Goal: Information Seeking & Learning: Learn about a topic

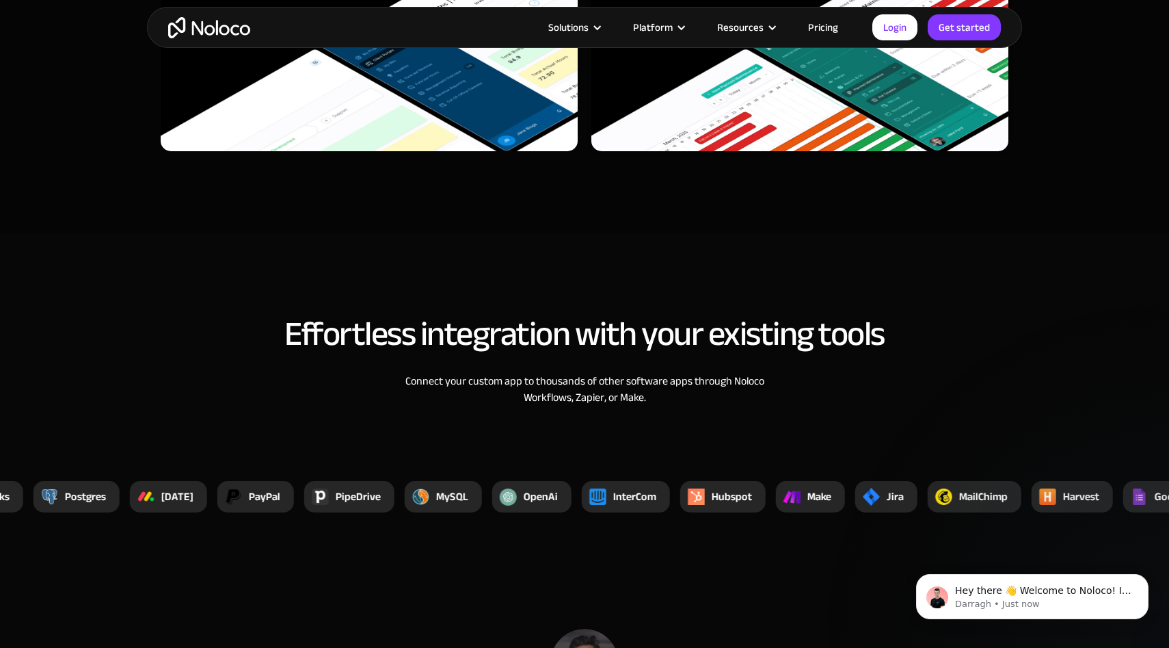
scroll to position [4352, 0]
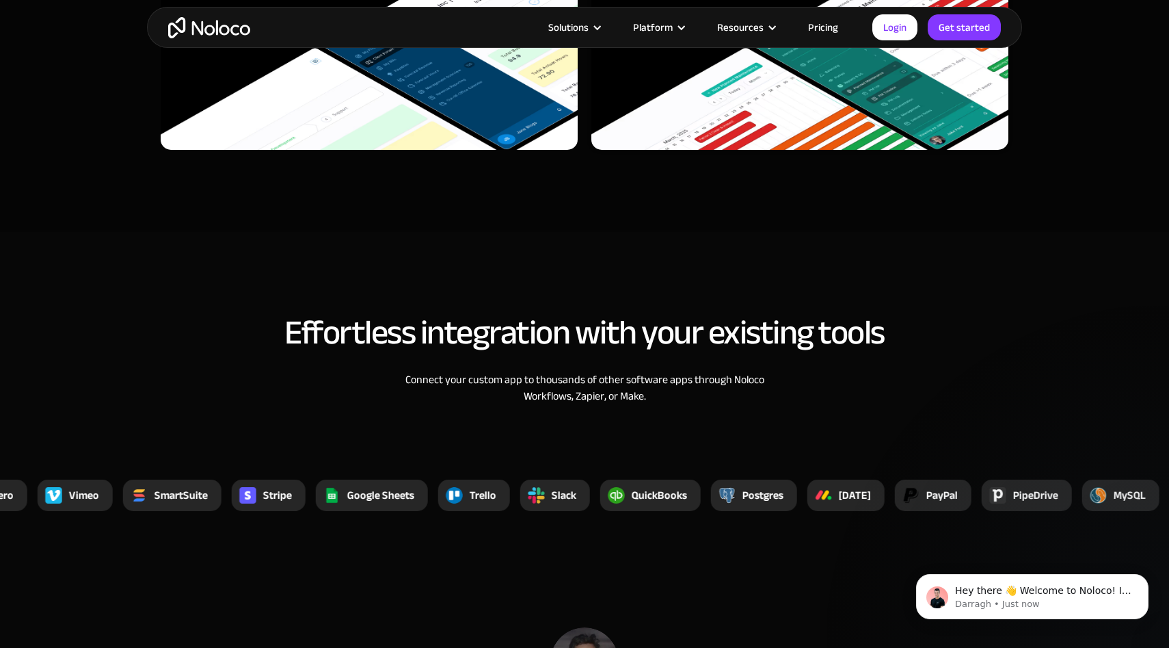
click at [1016, 402] on div "Effortless integration with your existing tools Connect your custom app to thou…" at bounding box center [584, 372] width 875 height 145
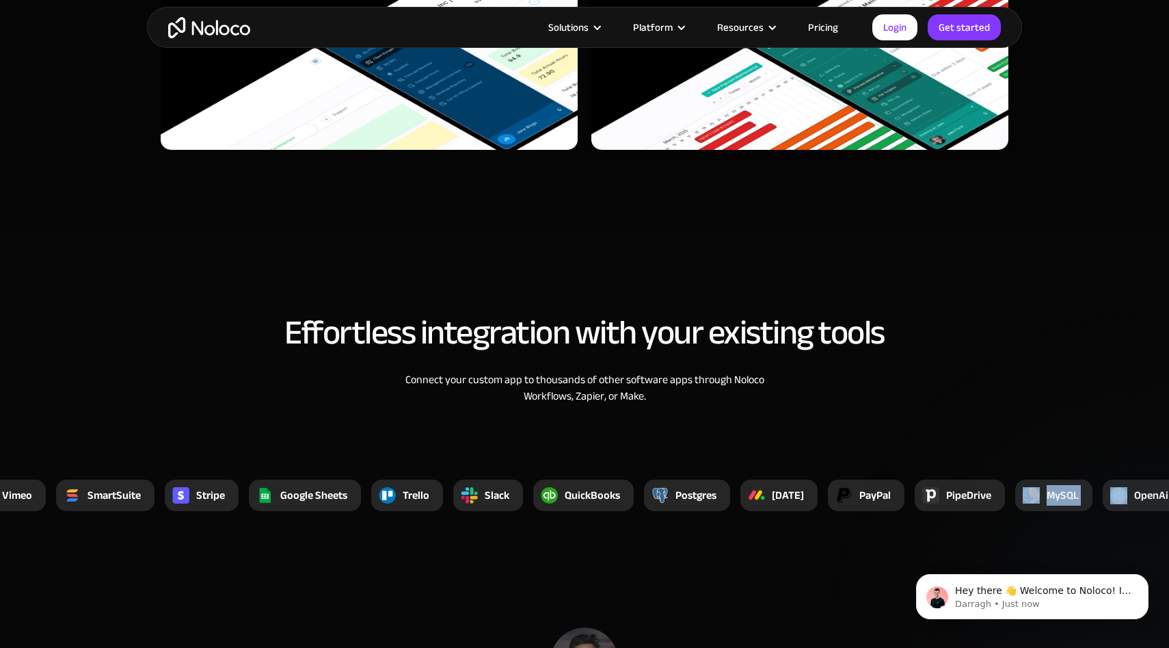
drag, startPoint x: 1128, startPoint y: 500, endPoint x: 984, endPoint y: 507, distance: 144.5
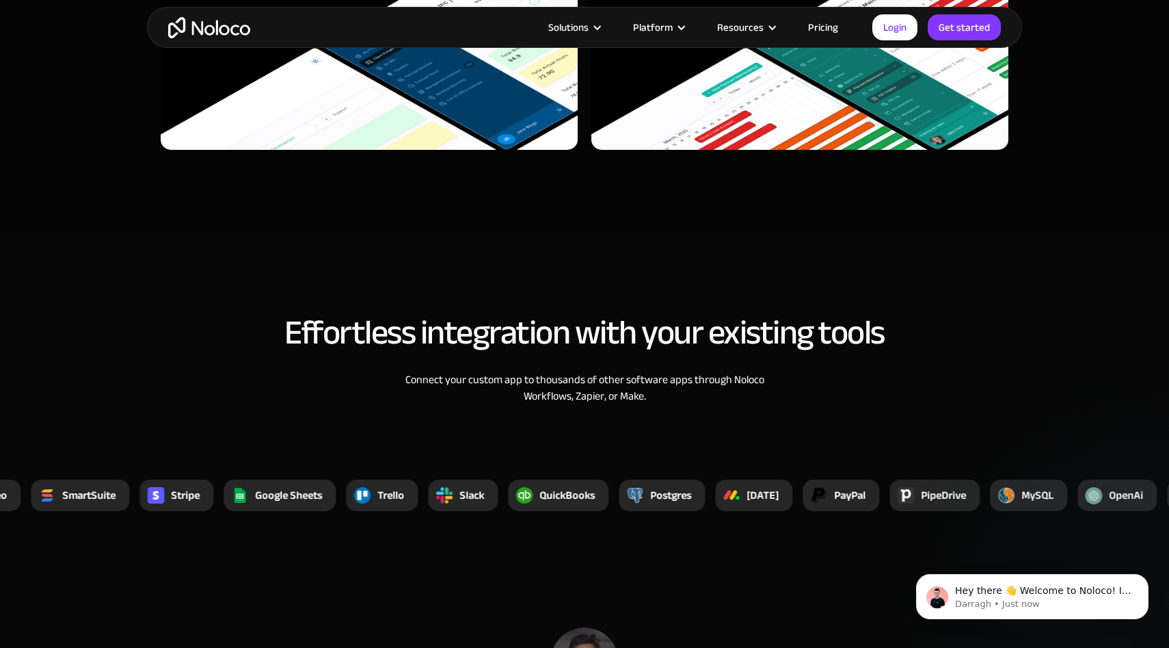
click at [1019, 413] on div "Effortless integration with your existing tools Connect your custom app to thou…" at bounding box center [584, 372] width 875 height 145
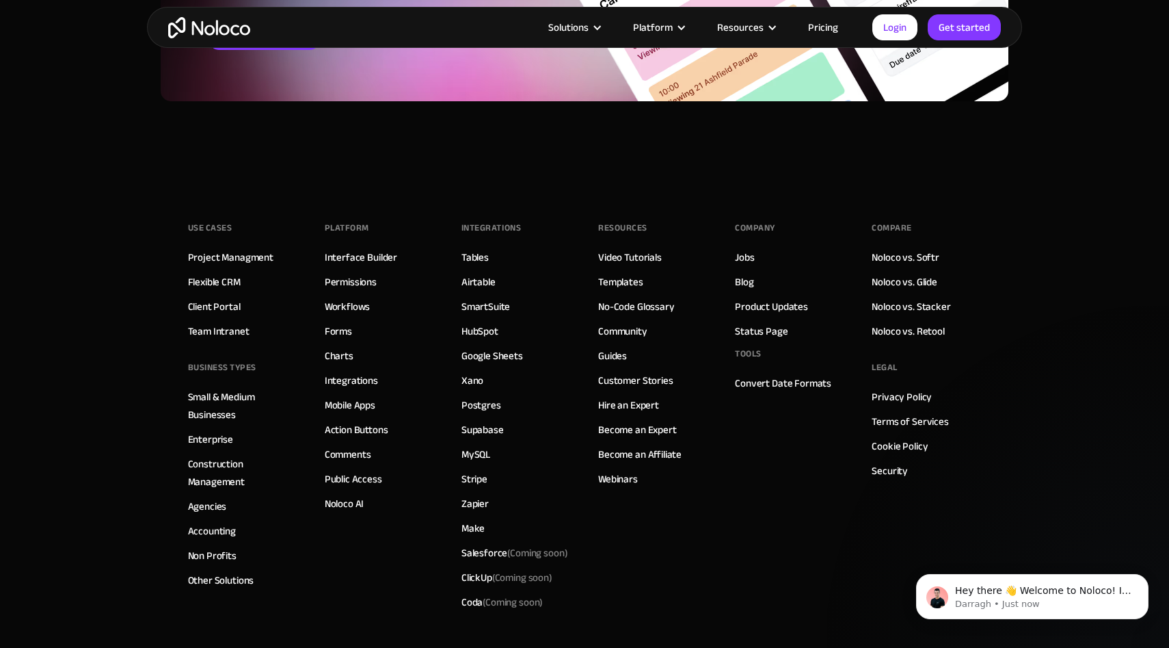
scroll to position [5706, 0]
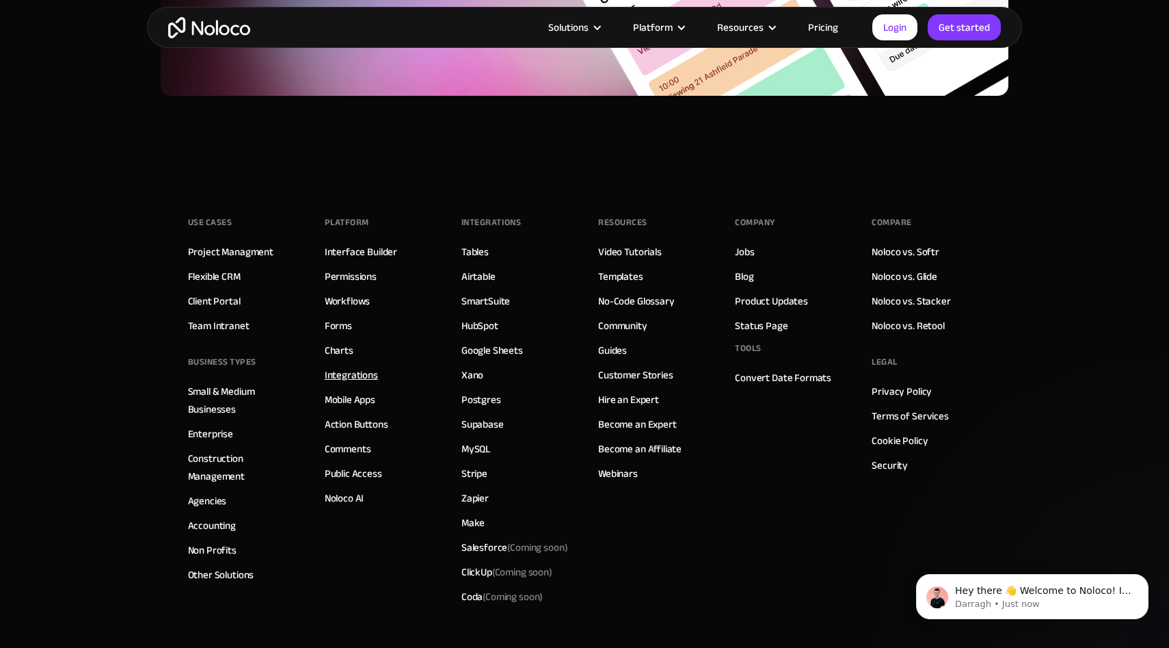
click at [355, 377] on link "Integrations" at bounding box center [351, 375] width 53 height 18
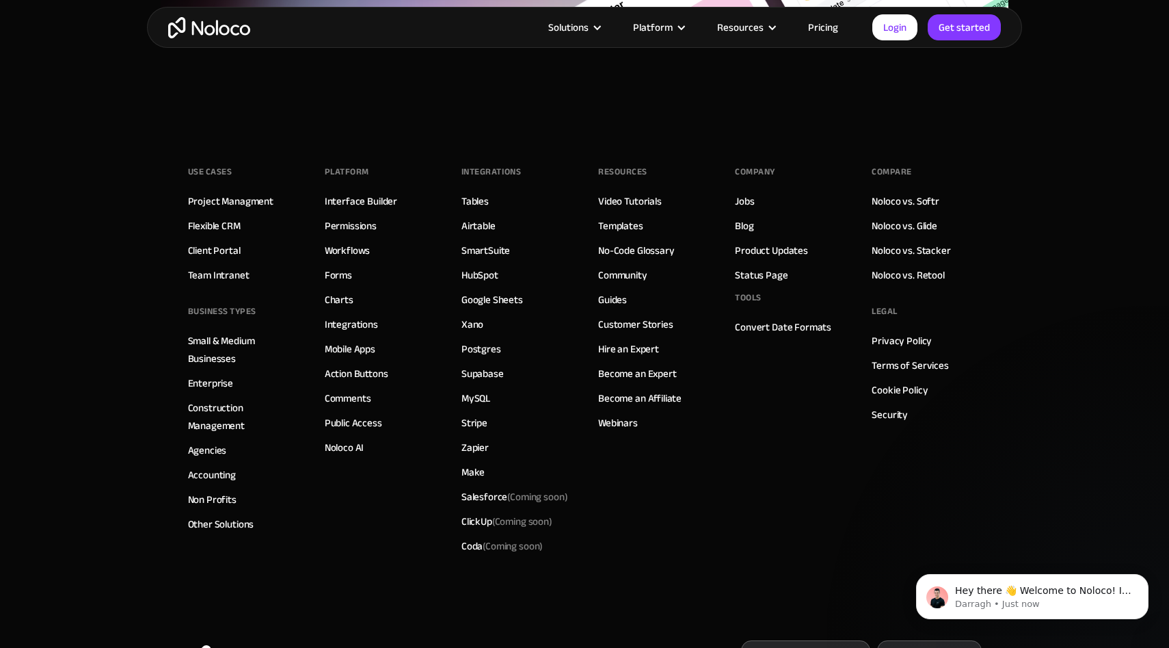
scroll to position [2413, 0]
